Goal: Find specific page/section: Find specific page/section

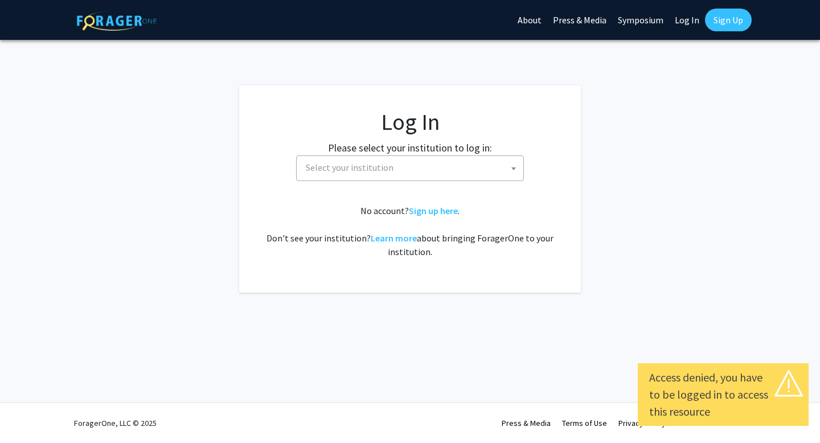
click at [689, 17] on link "Log In" at bounding box center [687, 20] width 36 height 40
select select "34"
click at [476, 163] on span "Baylor University" at bounding box center [412, 167] width 222 height 23
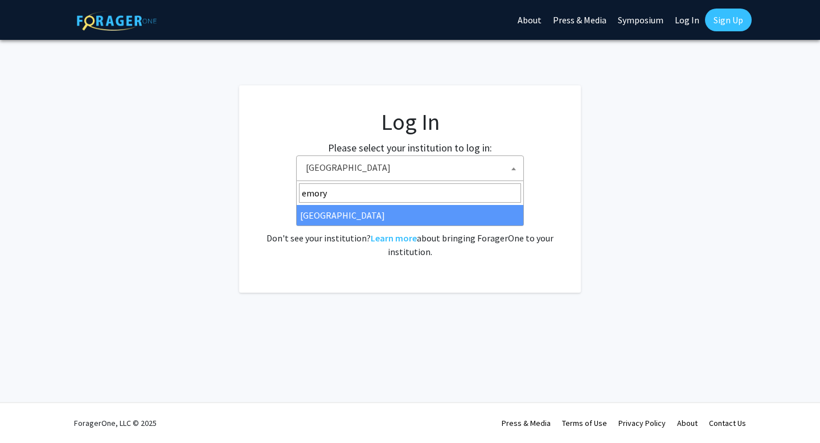
type input "emory"
select select "12"
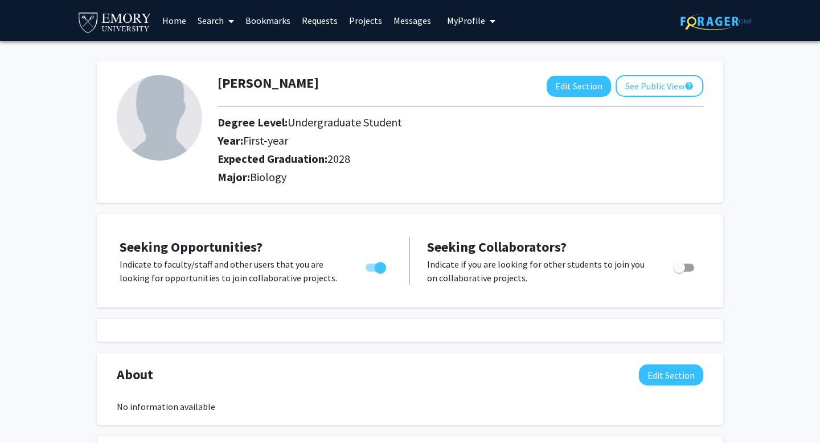
click at [227, 20] on span at bounding box center [229, 21] width 10 height 40
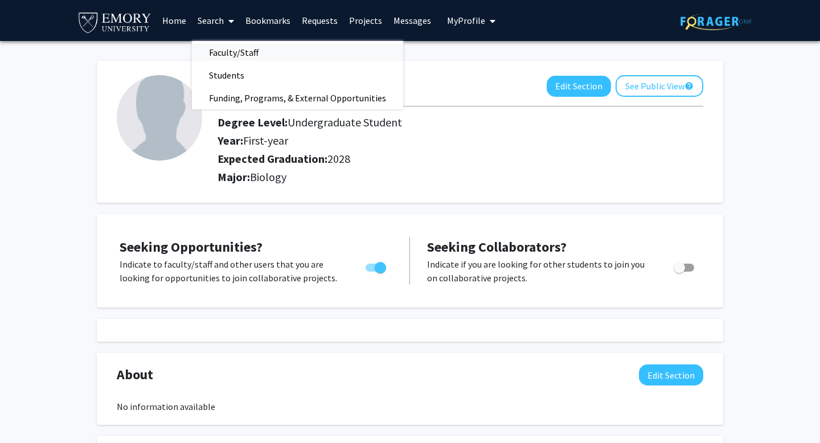
click at [233, 47] on span "Faculty/Staff" at bounding box center [234, 52] width 84 height 23
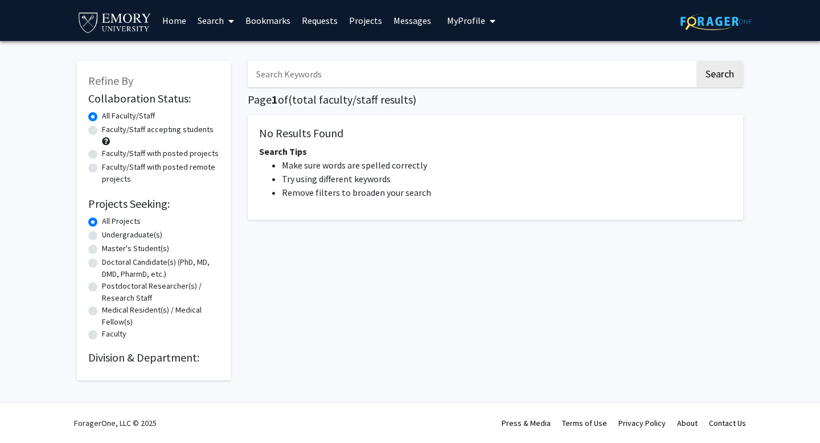
click at [102, 128] on label "Faculty/Staff accepting students" at bounding box center [158, 130] width 112 height 12
click at [102, 128] on input "Faculty/Staff accepting students" at bounding box center [105, 127] width 7 height 7
radio input "true"
click at [102, 154] on label "Faculty/Staff with posted projects" at bounding box center [160, 153] width 117 height 12
click at [102, 154] on input "Faculty/Staff with posted projects" at bounding box center [105, 150] width 7 height 7
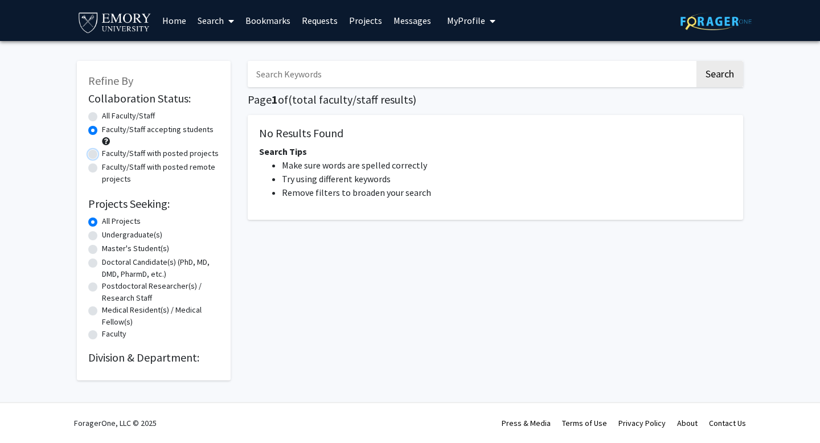
radio input "true"
click at [408, 22] on link "Messages" at bounding box center [412, 21] width 49 height 40
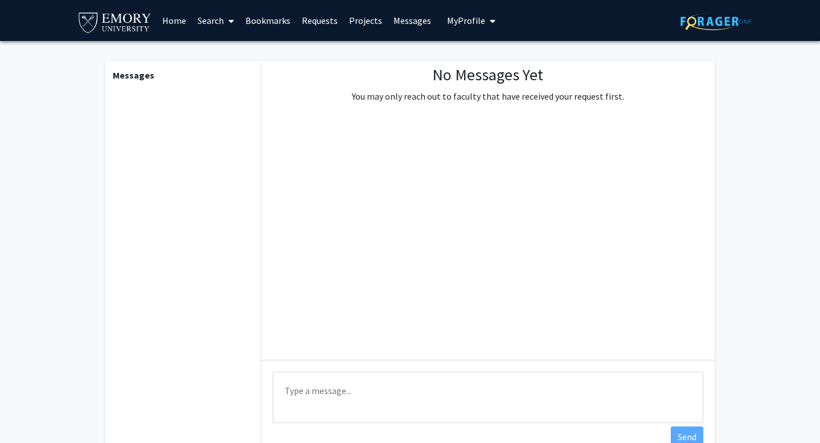
click at [362, 20] on link "Projects" at bounding box center [365, 21] width 44 height 40
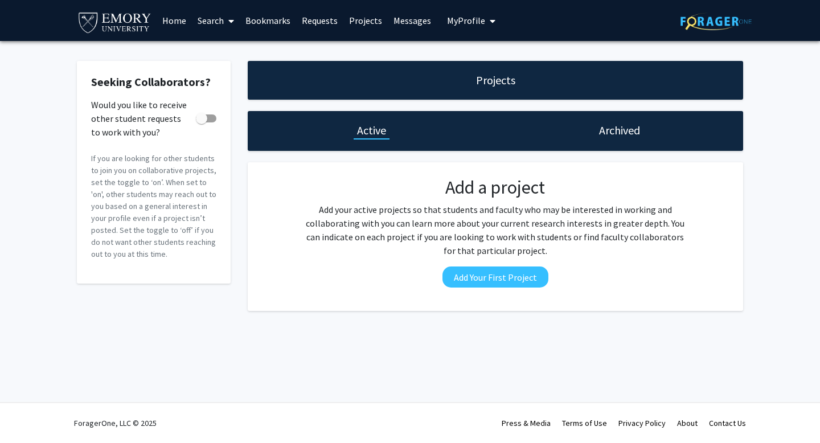
click at [311, 20] on link "Requests" at bounding box center [319, 21] width 47 height 40
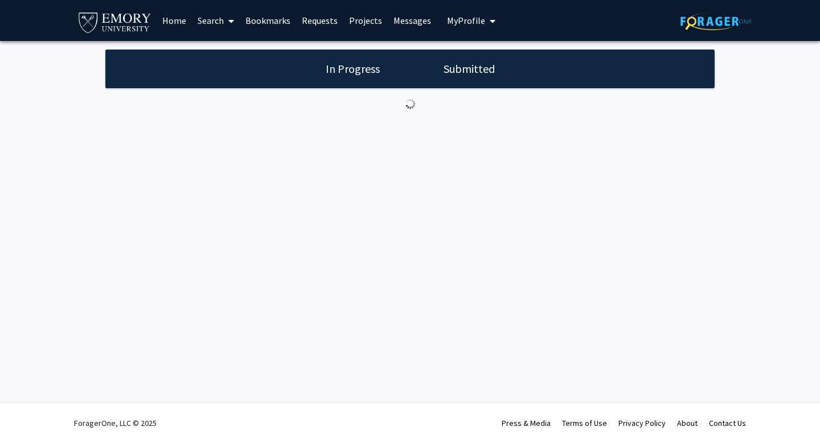
click at [464, 72] on h1 "Submitted" at bounding box center [469, 69] width 58 height 16
